Goal: Use online tool/utility: Utilize a website feature to perform a specific function

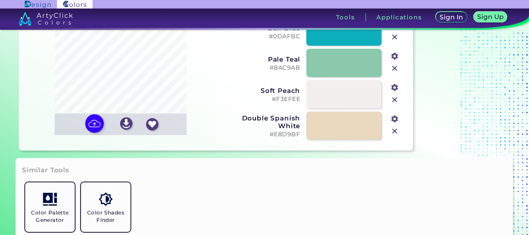
scroll to position [39, 0]
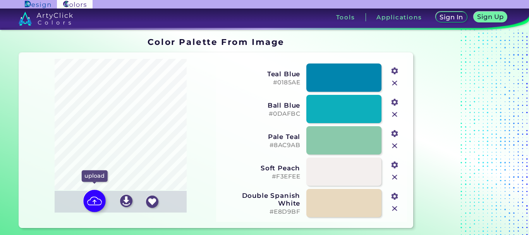
click at [96, 203] on img at bounding box center [94, 201] width 22 height 22
click at [0, 0] on input "file" at bounding box center [0, 0] width 0 height 0
type input "#d7e866"
type input "#ffffff"
type input "#ddec7e"
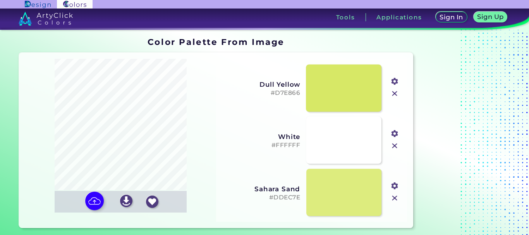
click at [360, 93] on link at bounding box center [344, 88] width 76 height 48
click at [337, 185] on link at bounding box center [344, 193] width 76 height 48
click at [358, 98] on link at bounding box center [344, 88] width 76 height 48
click at [352, 97] on link at bounding box center [344, 88] width 76 height 48
click at [396, 83] on input "#d7e866" at bounding box center [394, 81] width 10 height 10
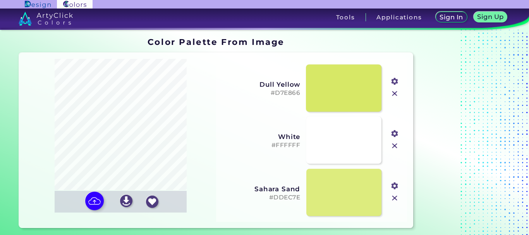
click at [342, 98] on link at bounding box center [344, 88] width 76 height 48
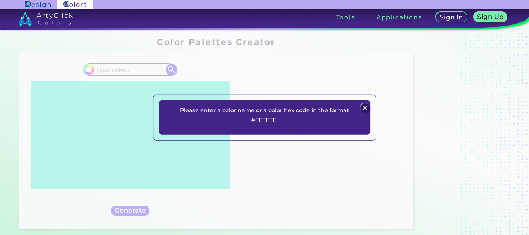
scroll to position [155, 0]
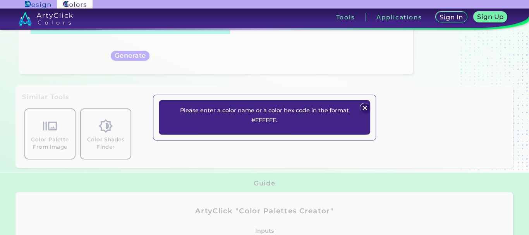
click at [366, 107] on img at bounding box center [365, 107] width 9 height 9
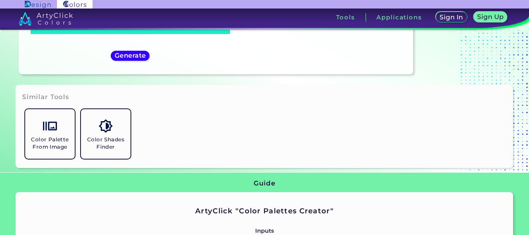
scroll to position [0, 0]
